Goal: Information Seeking & Learning: Learn about a topic

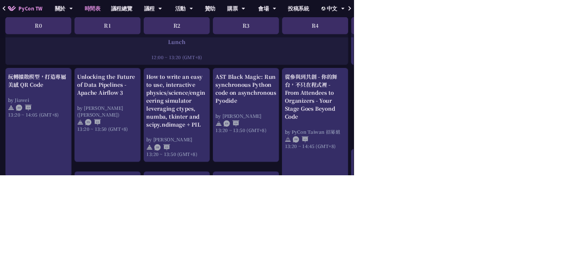
scroll to position [661, 0]
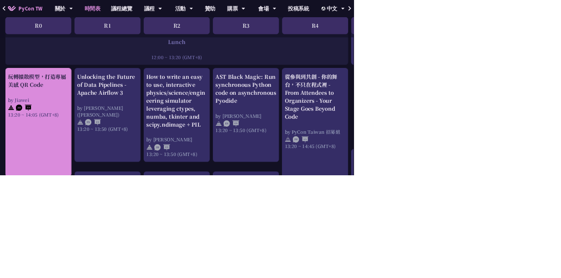
click at [59, 226] on link "玩轉擴散模型，打造專屬美感 QR Code by Jiawei 13:20 ~ 14:05 (GMT+8)" at bounding box center [61, 193] width 96 height 157
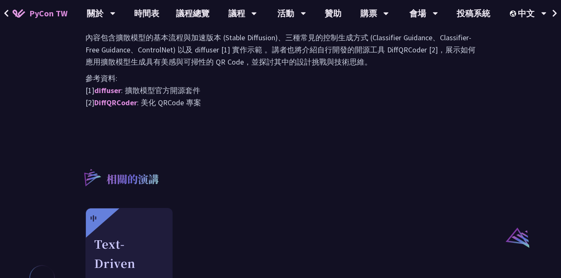
scroll to position [503, 0]
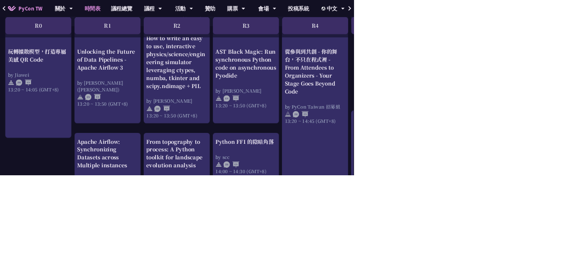
scroll to position [725, 0]
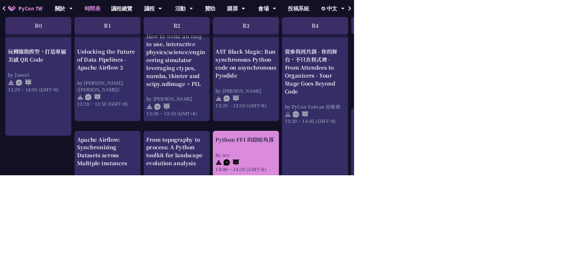
click at [414, 240] on div "by scc" at bounding box center [390, 245] width 96 height 10
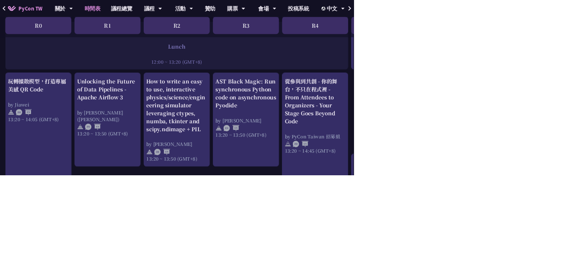
scroll to position [652, 0]
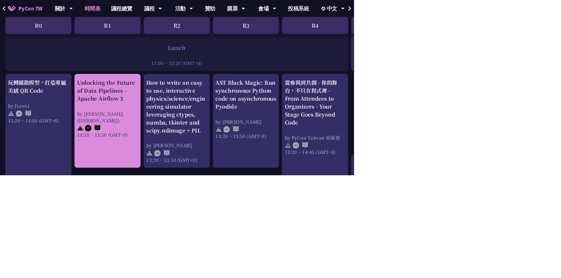
click at [203, 142] on div "Unlocking the Future of Data Pipelines - Apache Airflow 3" at bounding box center [170, 144] width 96 height 38
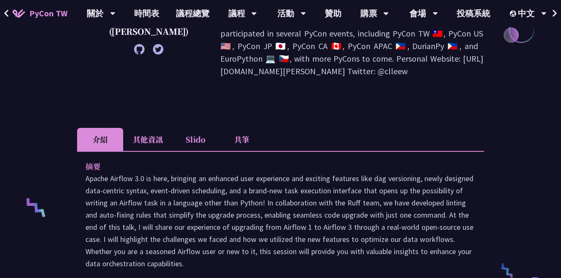
scroll to position [210, 0]
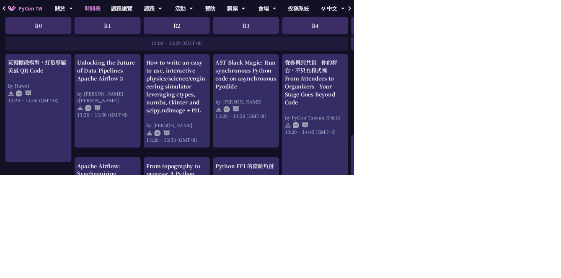
scroll to position [685, 0]
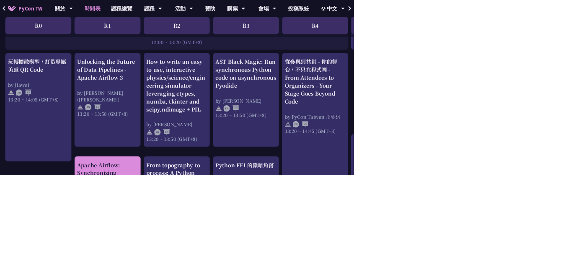
click at [187, 278] on div "Apache Airflow: Synchronizing Datasets across Multiple instances" at bounding box center [170, 281] width 96 height 50
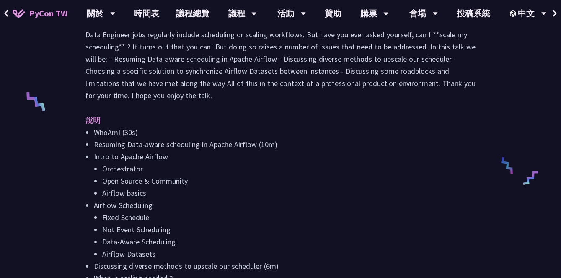
scroll to position [316, 0]
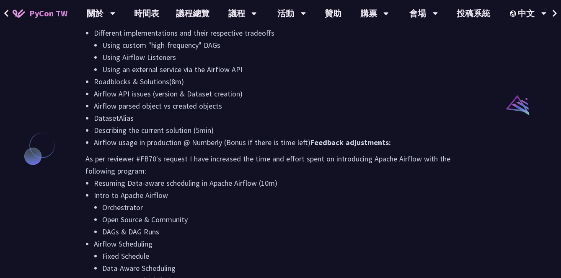
scroll to position [634, 0]
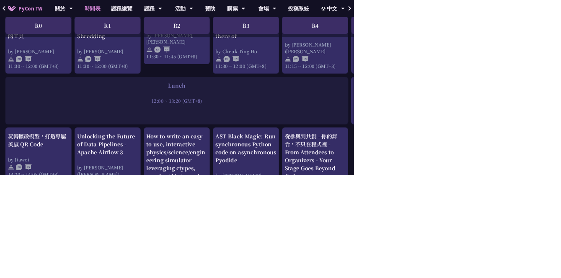
scroll to position [567, 0]
